Goal: Task Accomplishment & Management: Use online tool/utility

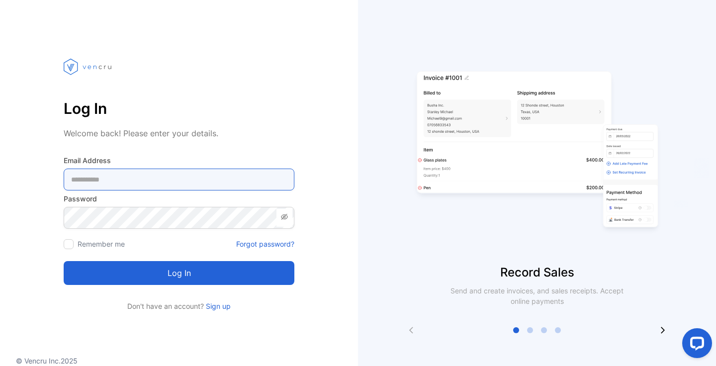
type Address-inputemail "**********"
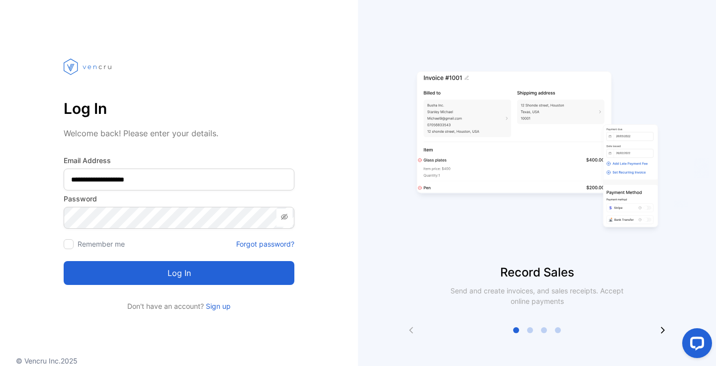
click at [164, 275] on button "Log in" at bounding box center [179, 273] width 231 height 24
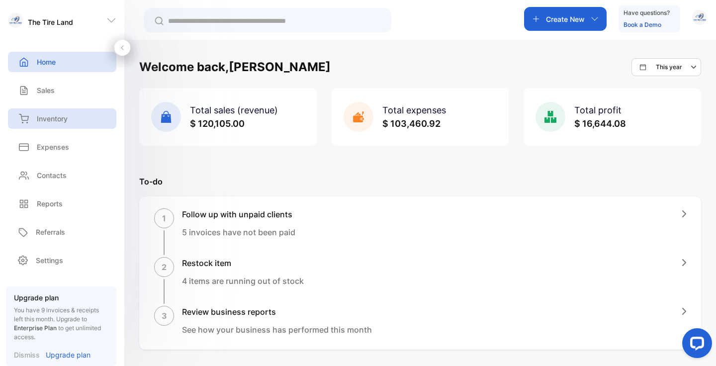
click at [47, 114] on p "Inventory" at bounding box center [52, 118] width 31 height 10
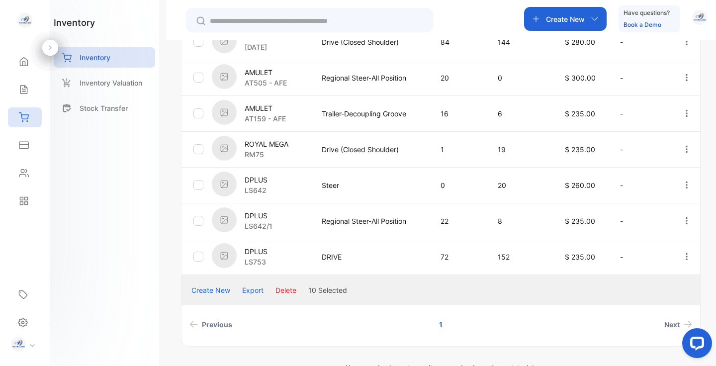
scroll to position [387, 0]
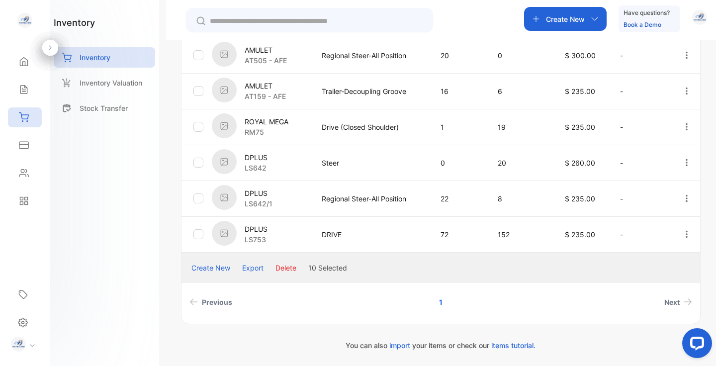
click at [252, 268] on div "Export" at bounding box center [252, 267] width 21 height 10
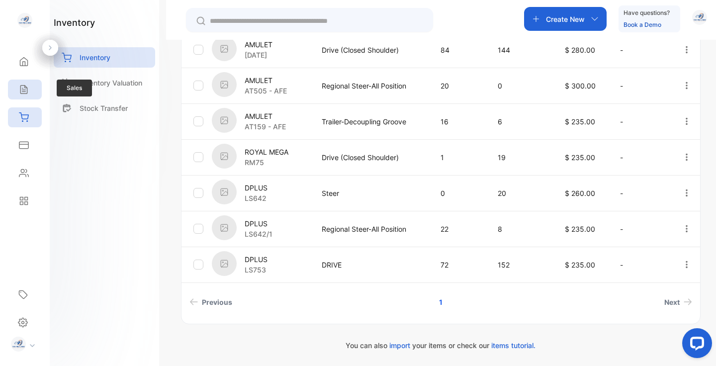
click at [22, 89] on icon at bounding box center [24, 90] width 10 height 10
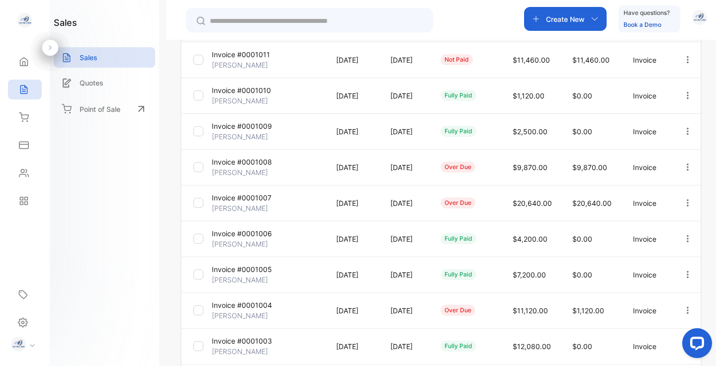
scroll to position [163, 0]
click at [242, 132] on p "[PERSON_NAME]" at bounding box center [240, 137] width 56 height 10
